Goal: Navigation & Orientation: Find specific page/section

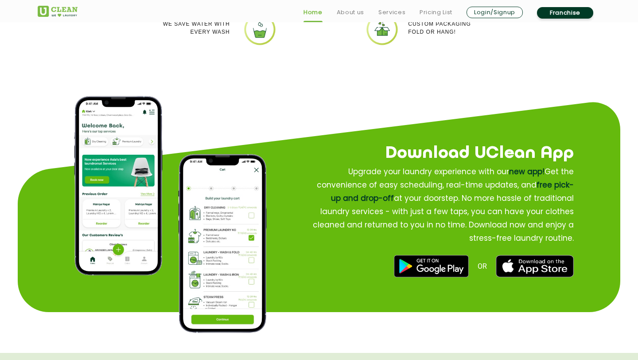
scroll to position [999, 0]
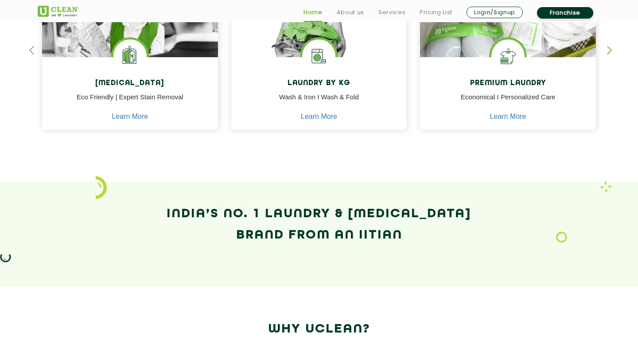
scroll to position [474, 0]
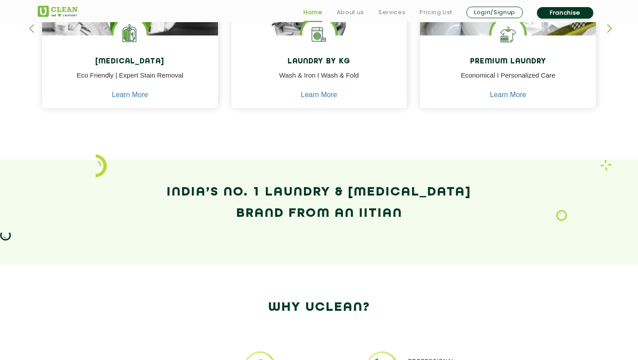
click at [65, 12] on img at bounding box center [58, 11] width 40 height 11
